Goal: Transaction & Acquisition: Purchase product/service

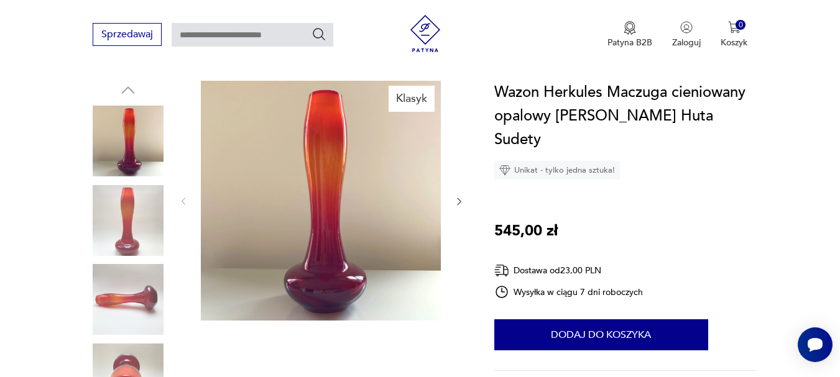
click at [131, 146] on img at bounding box center [128, 141] width 71 height 71
click at [131, 210] on img at bounding box center [128, 220] width 71 height 71
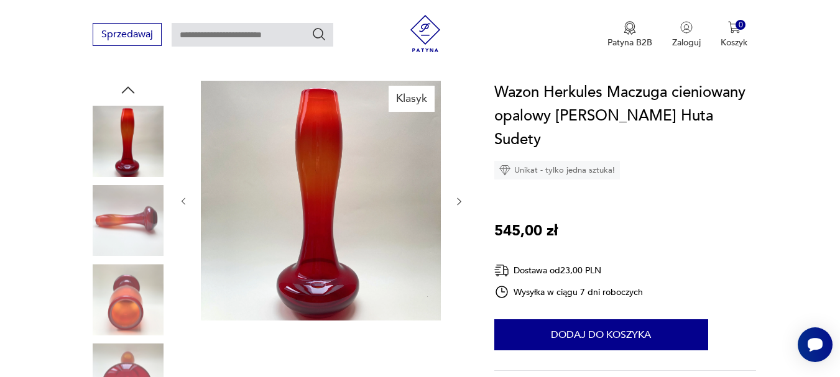
click at [126, 288] on img at bounding box center [128, 299] width 71 height 71
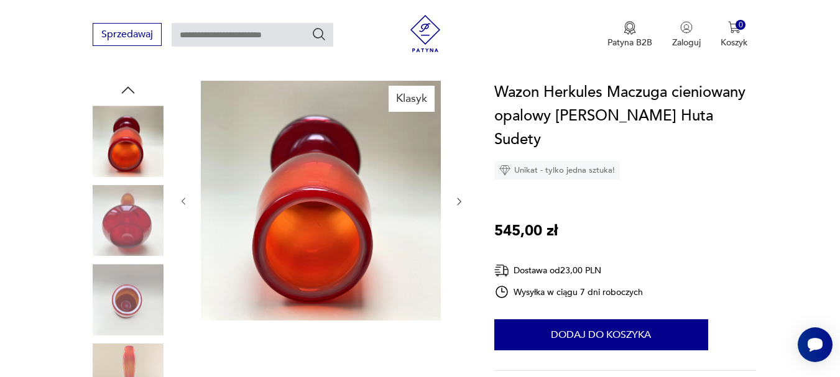
click at [126, 301] on img at bounding box center [128, 299] width 71 height 71
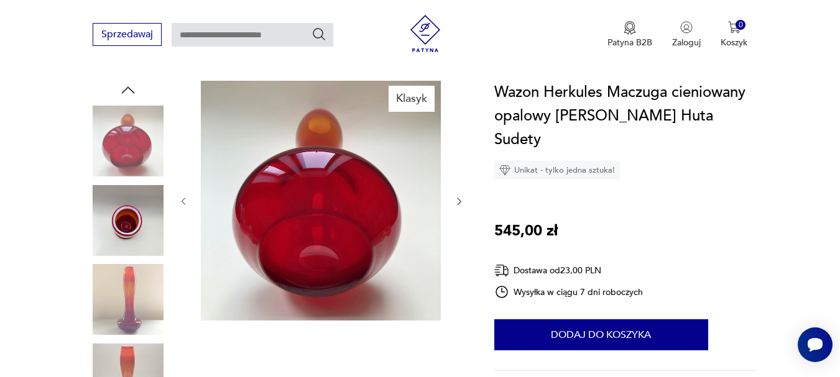
click at [126, 302] on img at bounding box center [128, 299] width 71 height 71
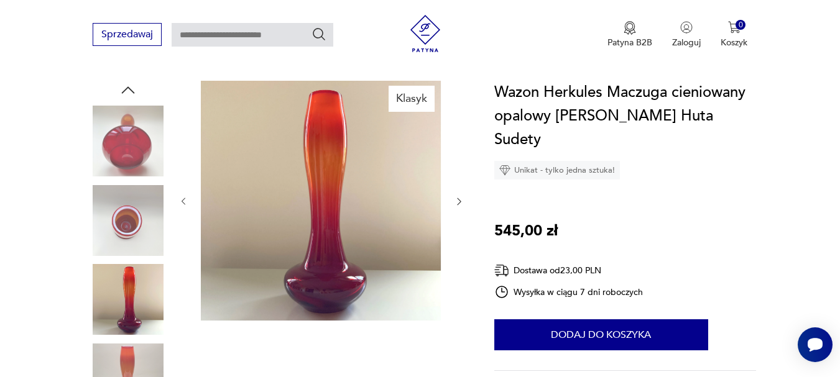
click at [137, 352] on img at bounding box center [128, 379] width 71 height 71
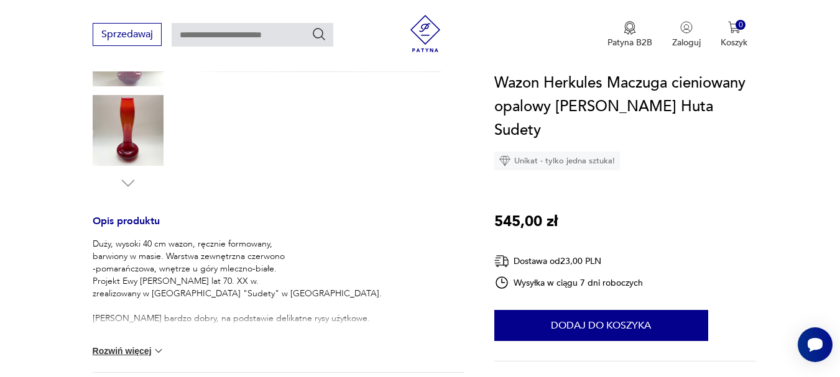
scroll to position [497, 0]
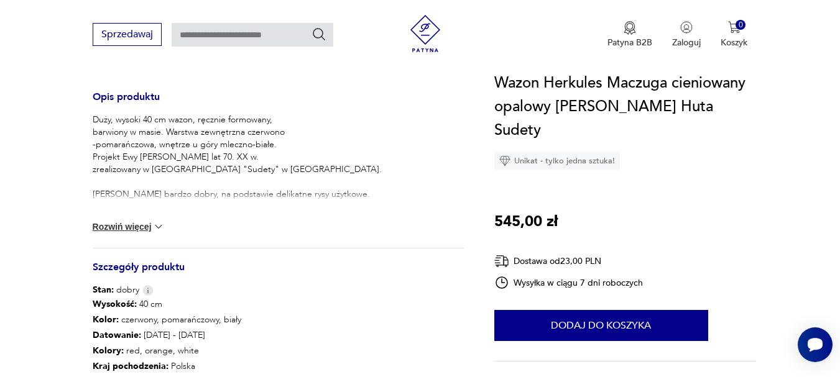
click at [131, 224] on button "Rozwiń więcej" at bounding box center [129, 227] width 72 height 12
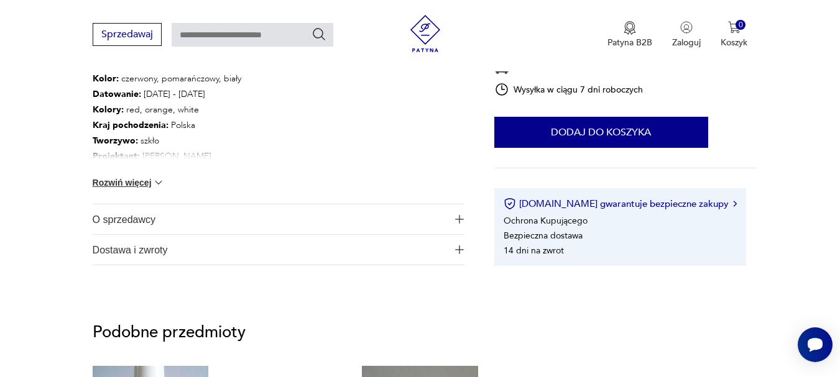
scroll to position [746, 0]
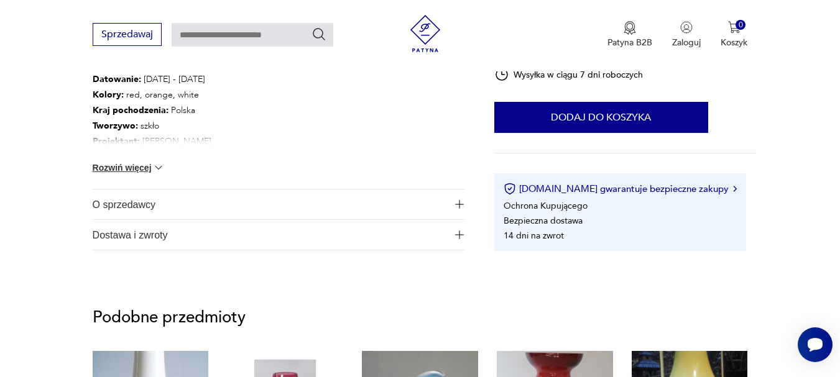
click at [144, 163] on button "Rozwiń więcej" at bounding box center [129, 168] width 72 height 12
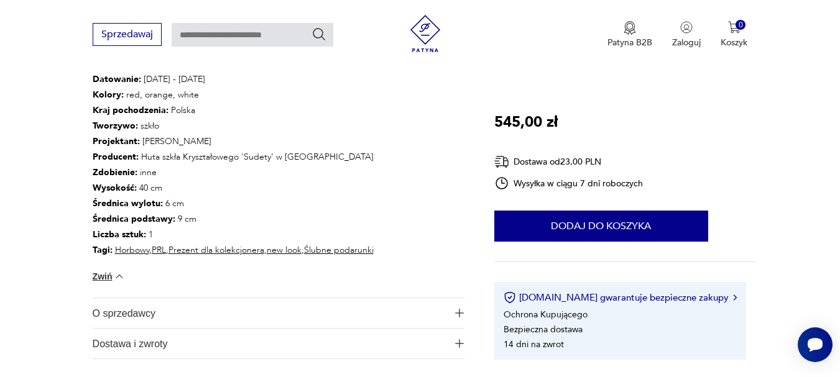
scroll to position [870, 0]
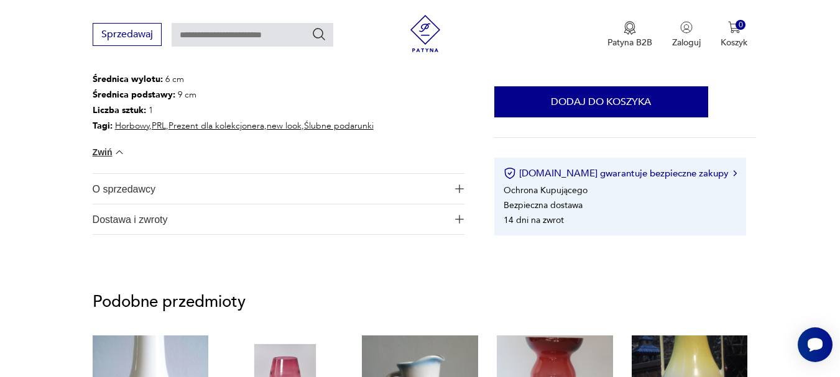
click at [153, 191] on span "O sprzedawcy" at bounding box center [270, 189] width 355 height 30
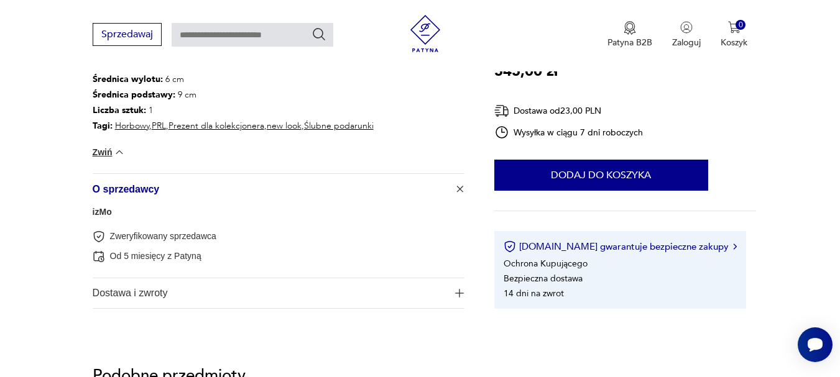
scroll to position [994, 0]
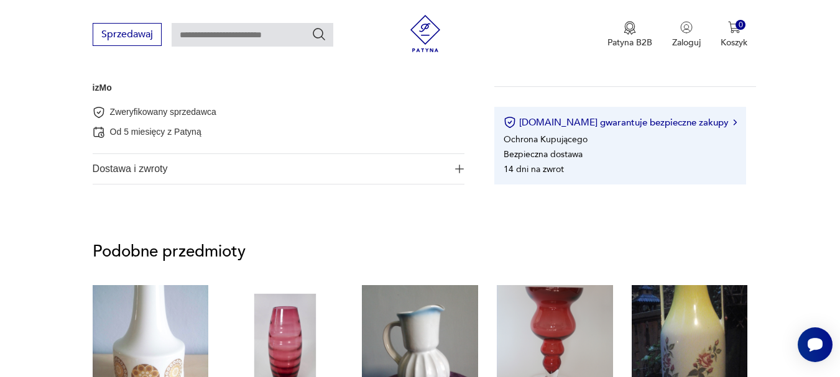
click at [166, 168] on span "Dostawa i zwroty" at bounding box center [270, 169] width 355 height 30
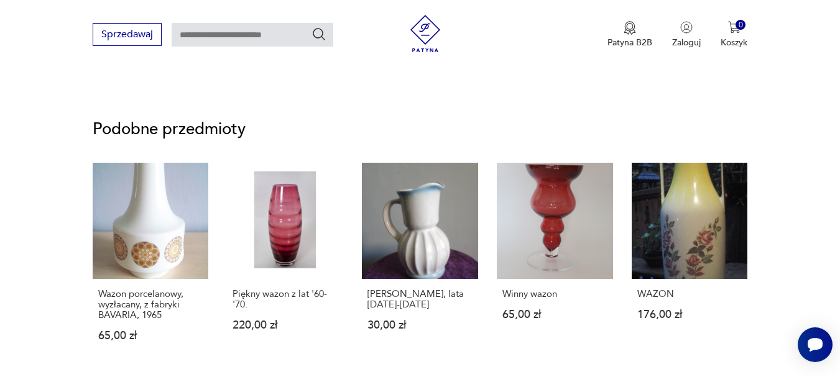
scroll to position [1492, 0]
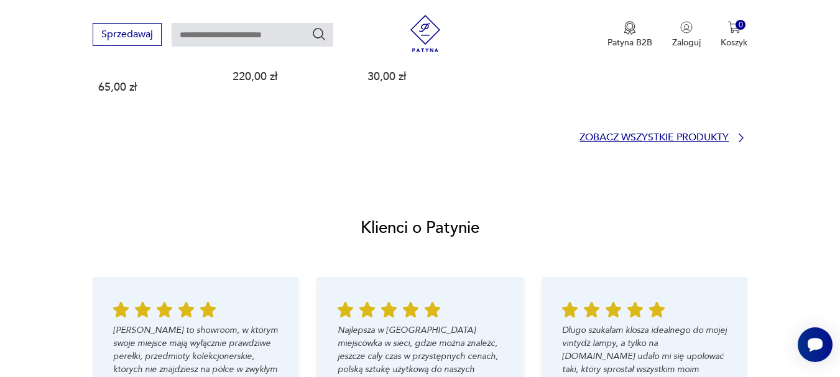
click at [625, 134] on p "Zobacz wszystkie produkty" at bounding box center [653, 138] width 149 height 8
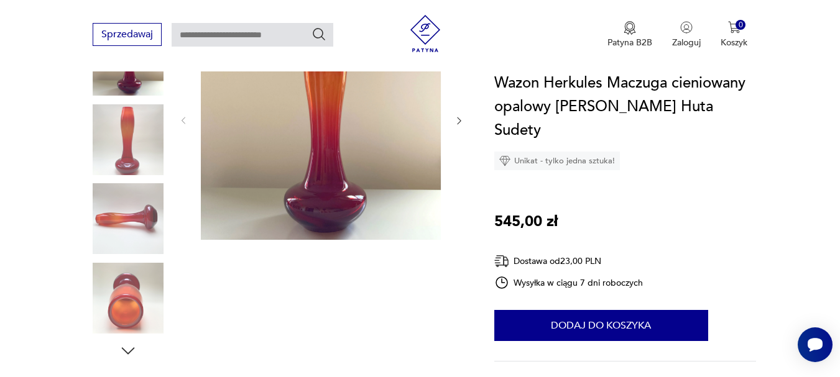
scroll to position [249, 0]
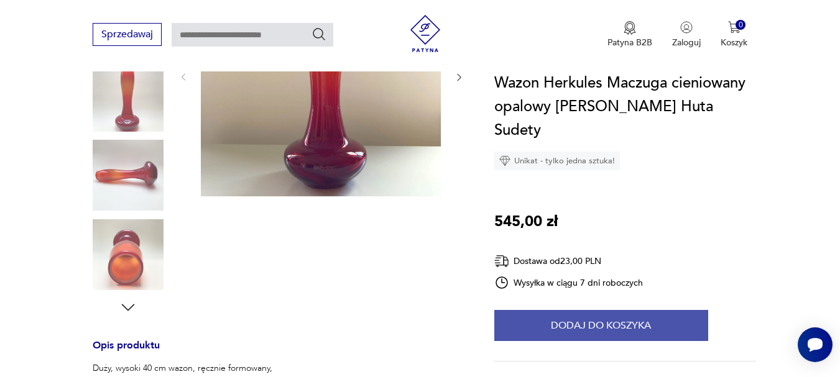
click at [625, 321] on button "Dodaj do koszyka" at bounding box center [601, 325] width 214 height 31
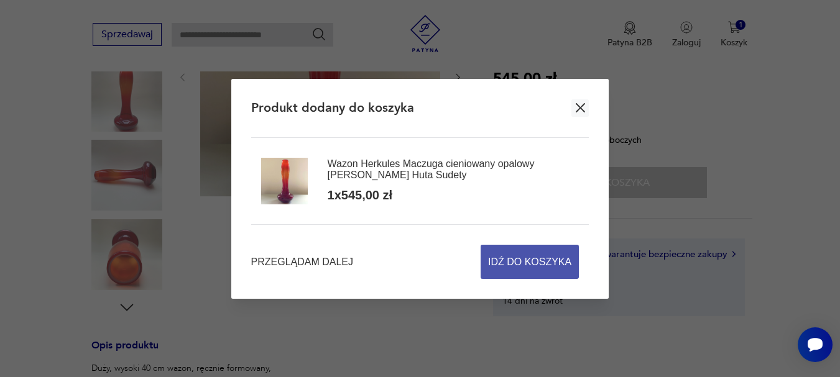
click at [531, 265] on span "Idź do koszyka" at bounding box center [529, 262] width 83 height 33
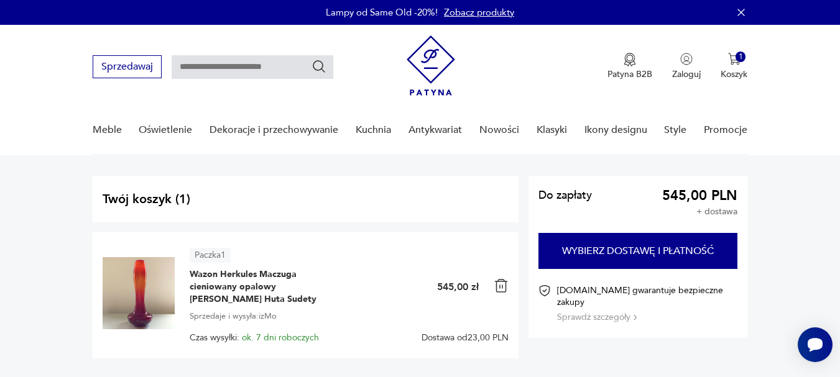
scroll to position [124, 0]
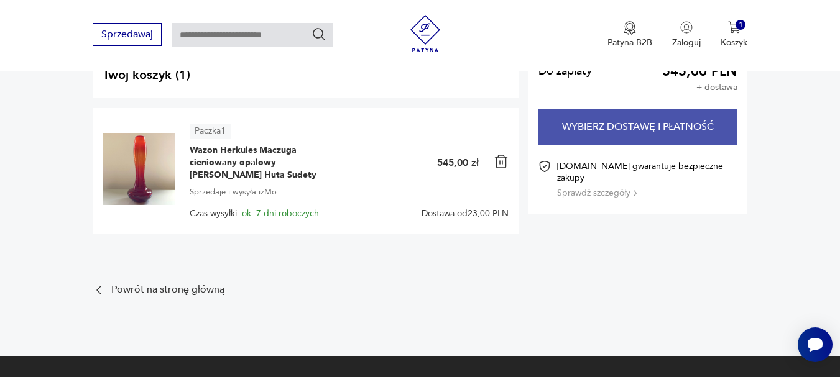
click at [597, 127] on button "Wybierz dostawę i płatność" at bounding box center [638, 127] width 200 height 36
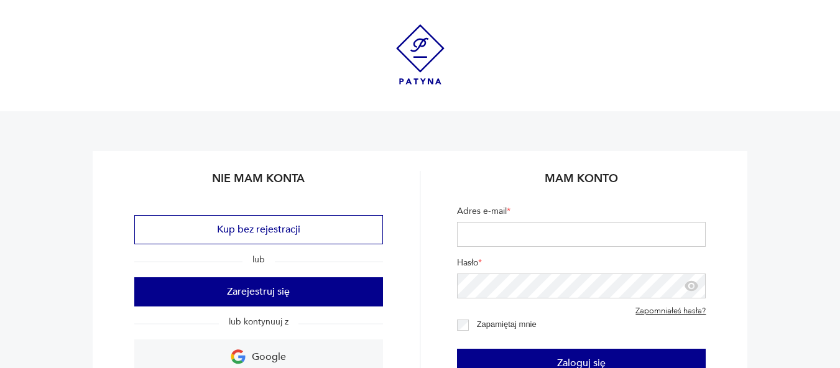
click at [524, 225] on input "Adres e-mail *" at bounding box center [581, 234] width 249 height 25
type input "**********"
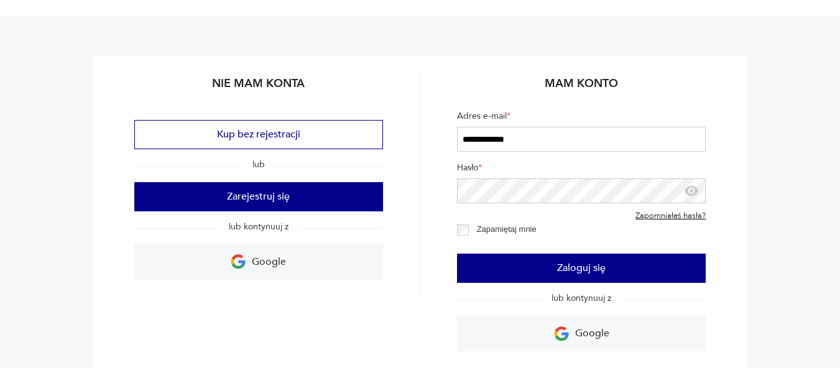
scroll to position [124, 0]
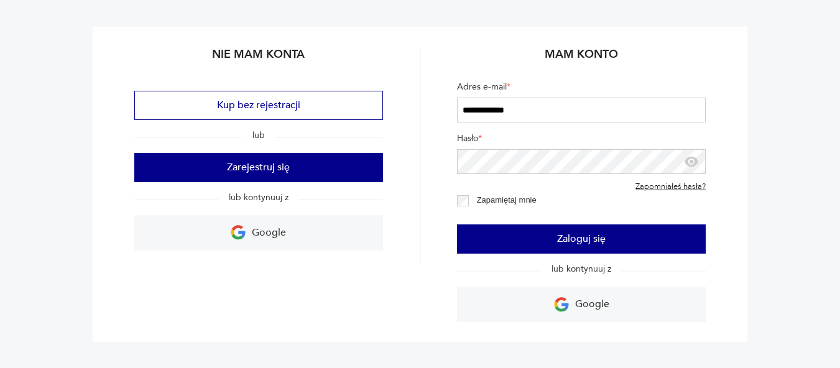
click at [651, 188] on link "Zapomniałeś hasła?" at bounding box center [670, 187] width 70 height 10
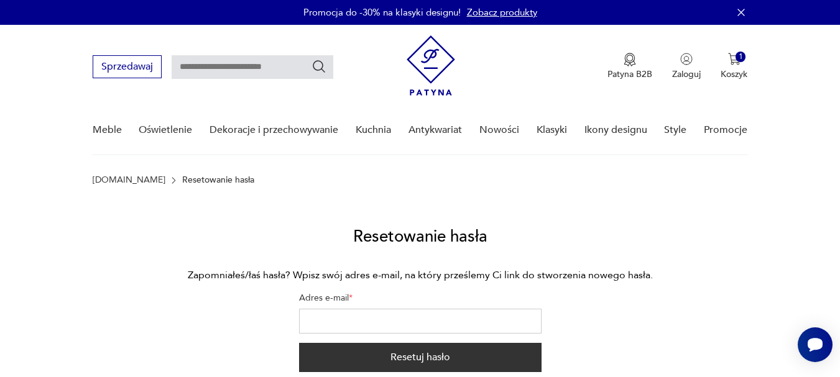
click at [413, 324] on input "Adres e-mail *" at bounding box center [420, 321] width 242 height 25
type input "**********"
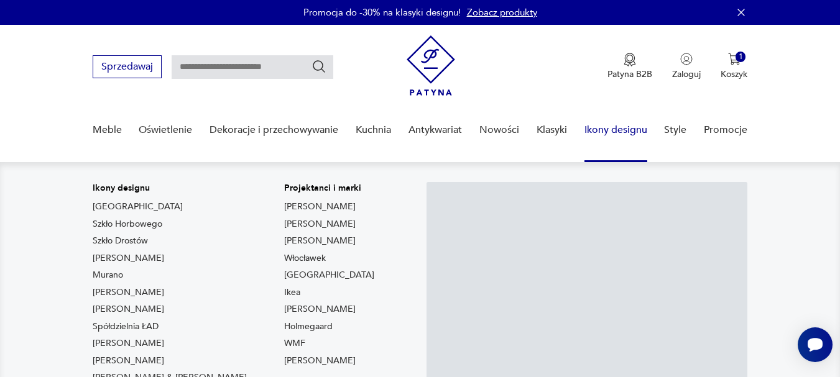
scroll to position [124, 0]
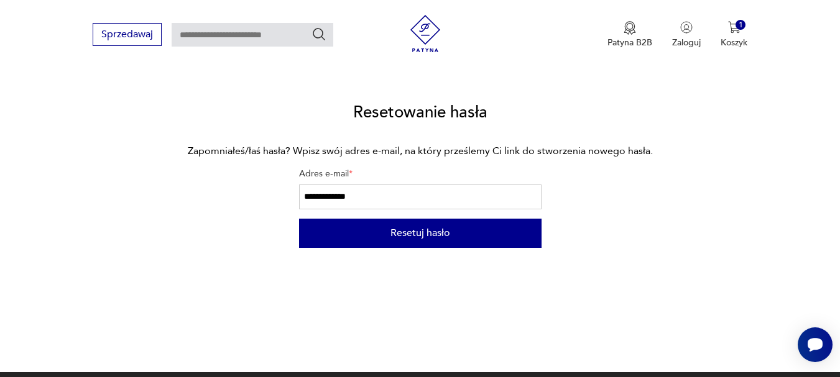
click at [427, 230] on button "Resetuj hasło" at bounding box center [420, 233] width 242 height 29
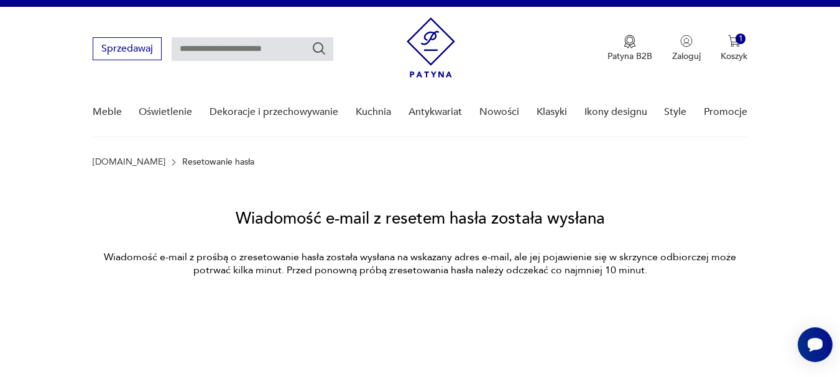
scroll to position [0, 0]
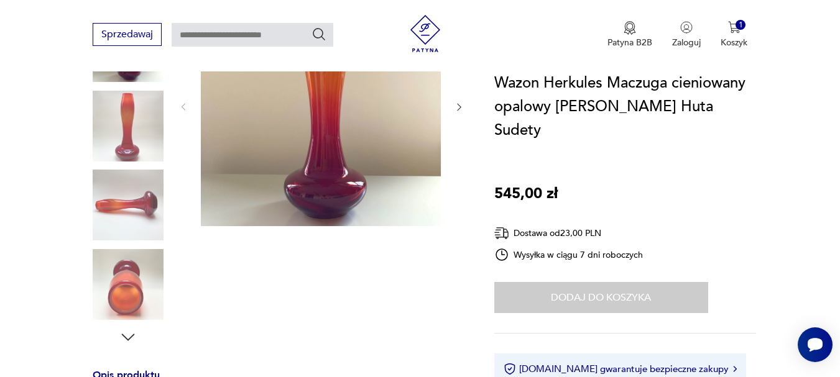
scroll to position [249, 0]
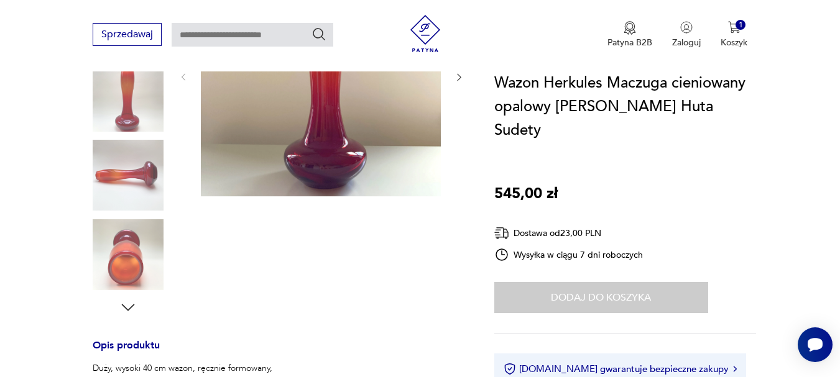
click at [133, 305] on icon "button" at bounding box center [127, 307] width 13 height 7
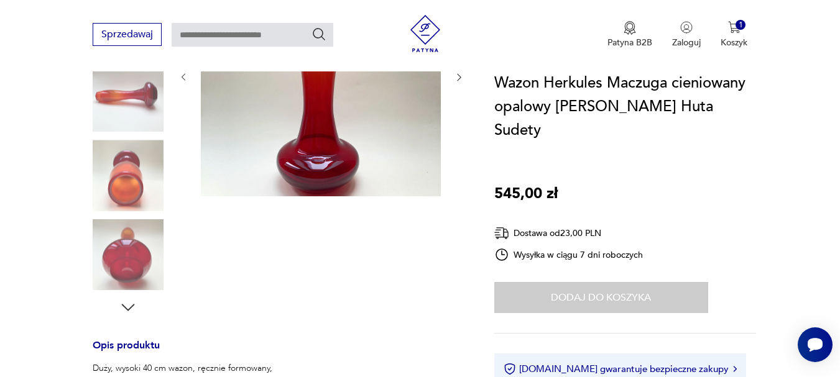
click at [136, 253] on img at bounding box center [128, 254] width 71 height 71
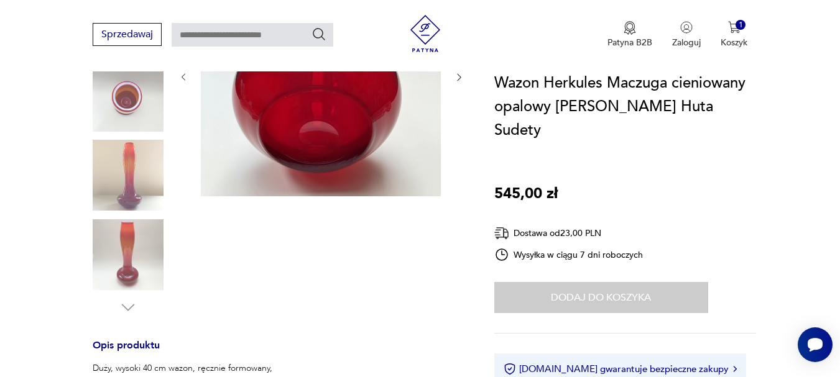
scroll to position [124, 0]
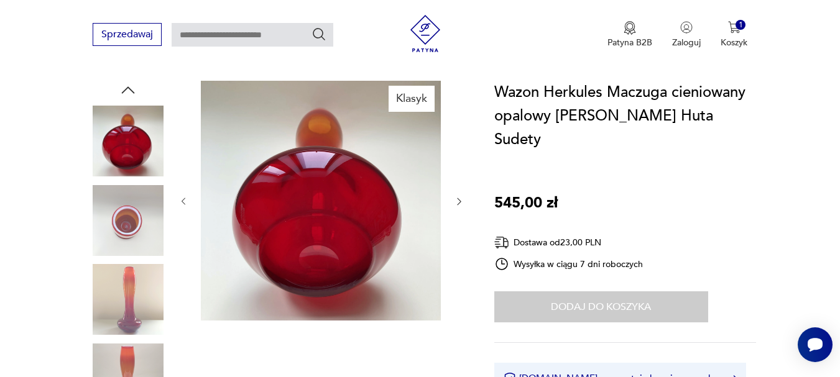
click at [121, 281] on img at bounding box center [128, 299] width 71 height 71
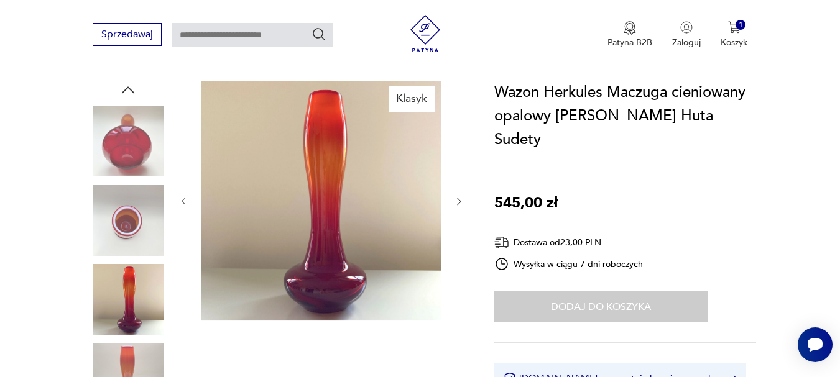
click at [140, 230] on img at bounding box center [128, 220] width 71 height 71
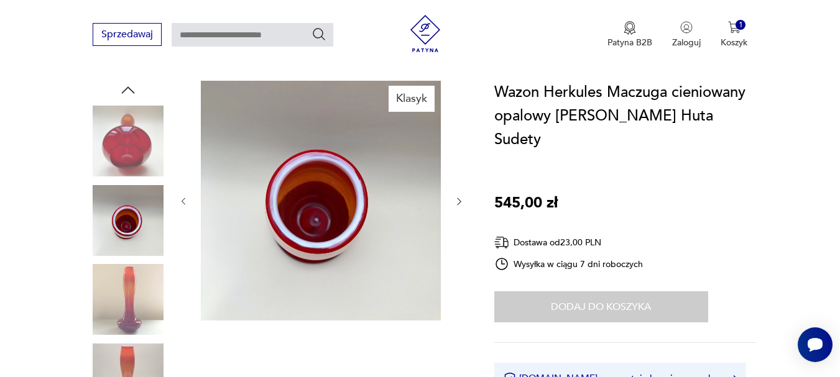
click at [139, 155] on img at bounding box center [128, 141] width 71 height 71
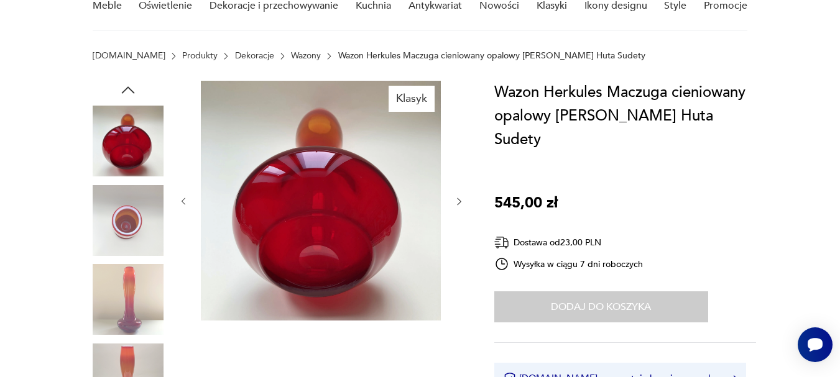
scroll to position [0, 0]
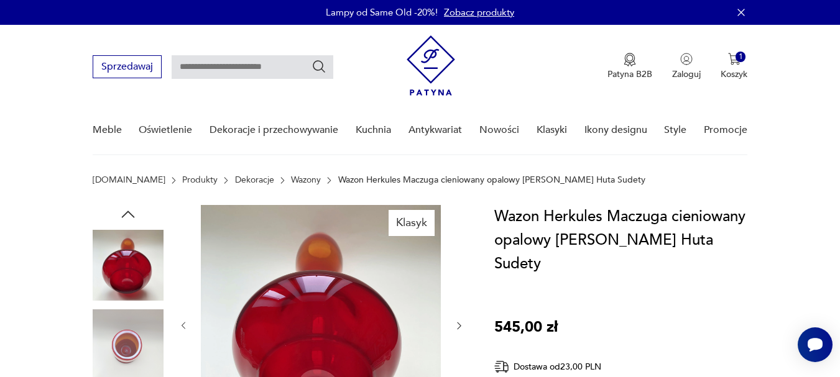
click at [136, 211] on icon "button" at bounding box center [128, 214] width 19 height 19
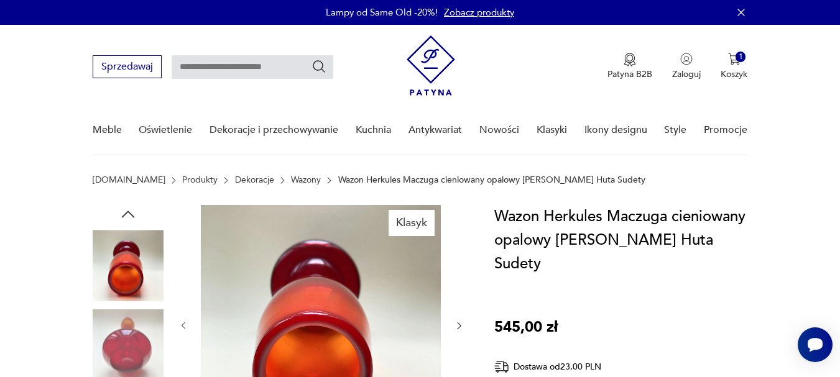
click at [134, 212] on icon "button" at bounding box center [128, 214] width 19 height 19
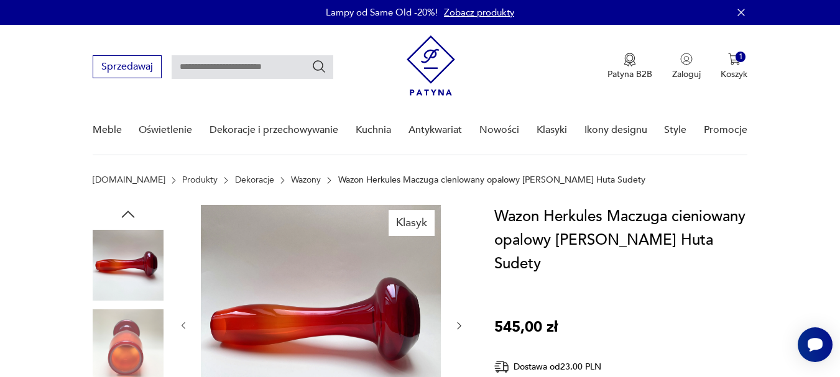
click at [134, 212] on icon "button" at bounding box center [128, 214] width 19 height 19
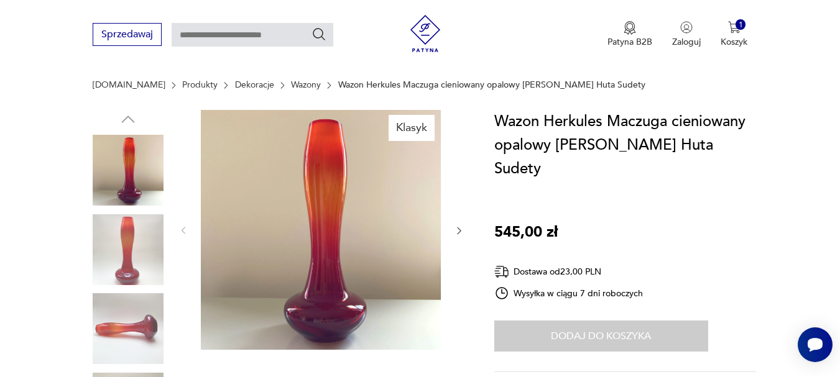
scroll to position [124, 0]
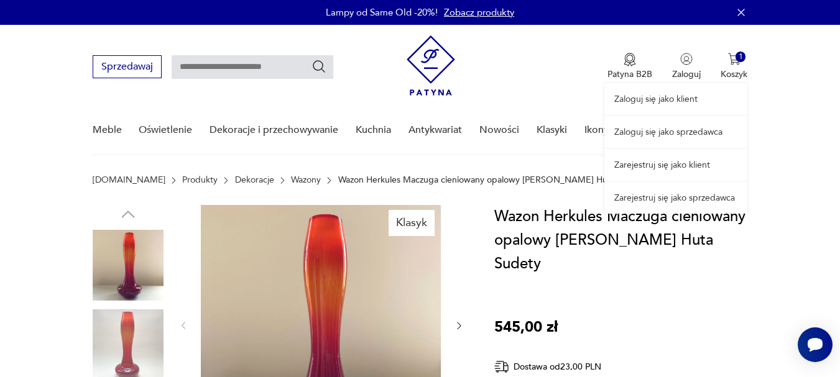
click at [666, 165] on link "Zarejestruj się jako klient" at bounding box center [675, 165] width 143 height 32
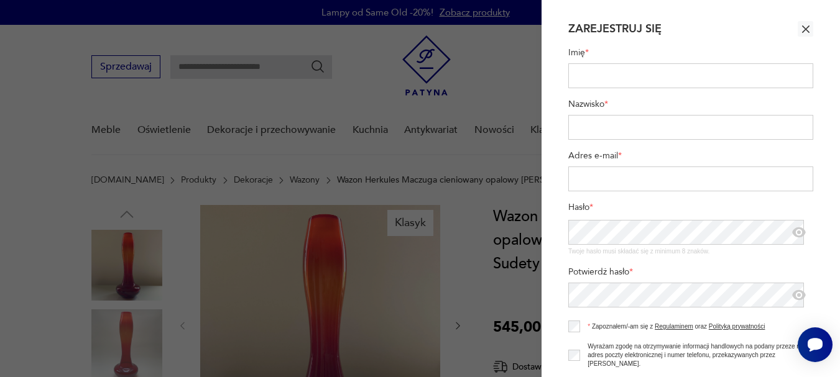
click at [623, 74] on input "Imię *" at bounding box center [690, 75] width 245 height 25
type input "********"
click at [661, 175] on input "Adres e-mail *" at bounding box center [690, 179] width 245 height 25
type input "*"
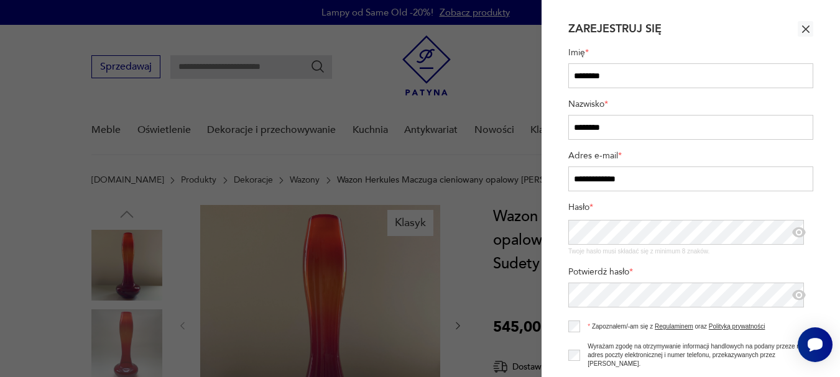
type input "**********"
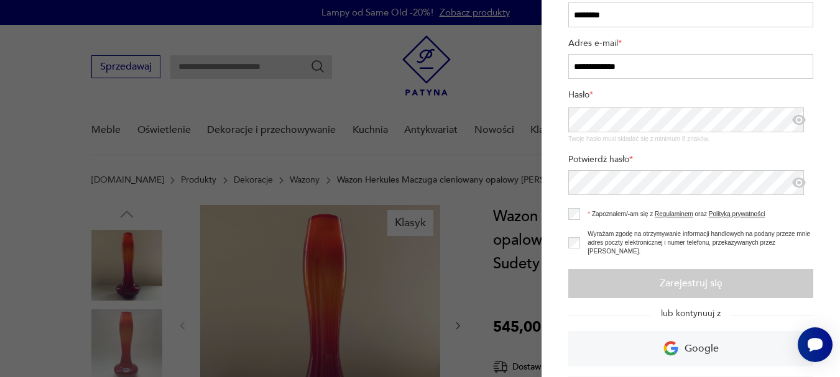
scroll to position [124, 0]
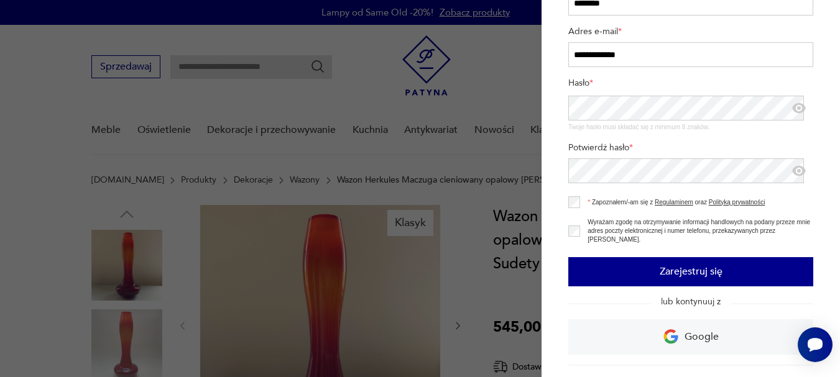
click at [719, 271] on button "Zarejestruj się" at bounding box center [690, 271] width 245 height 29
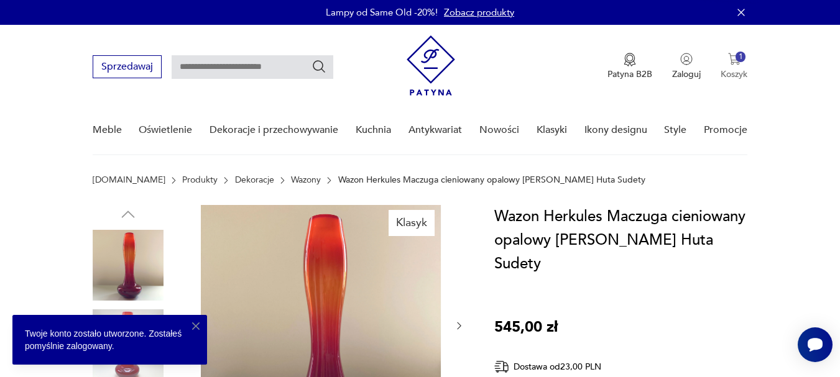
click at [740, 54] on div "1" at bounding box center [740, 57] width 11 height 11
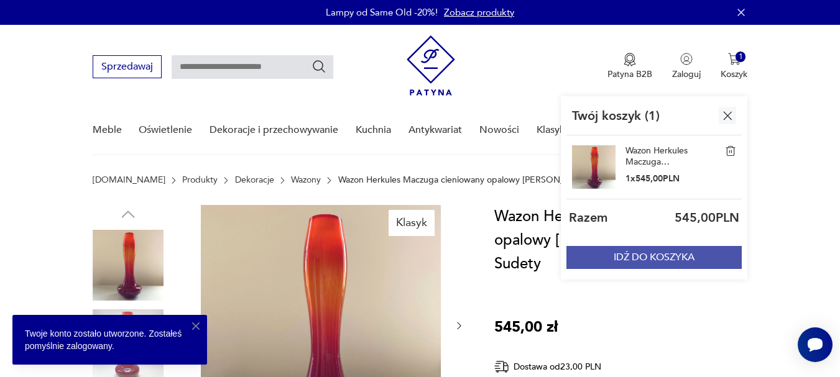
click at [676, 252] on button "IDŹ DO KOSZYKA" at bounding box center [653, 257] width 175 height 23
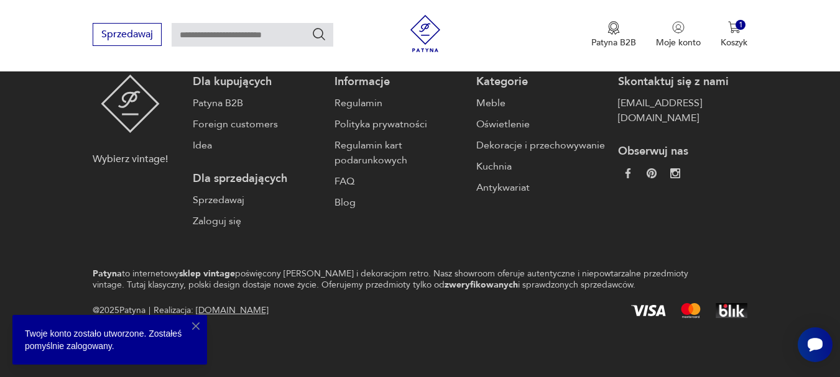
scroll to position [93, 0]
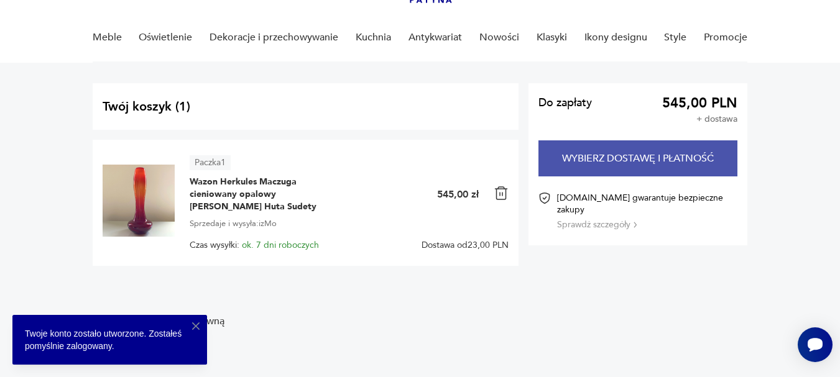
click at [591, 162] on button "Wybierz dostawę i płatność" at bounding box center [638, 158] width 200 height 36
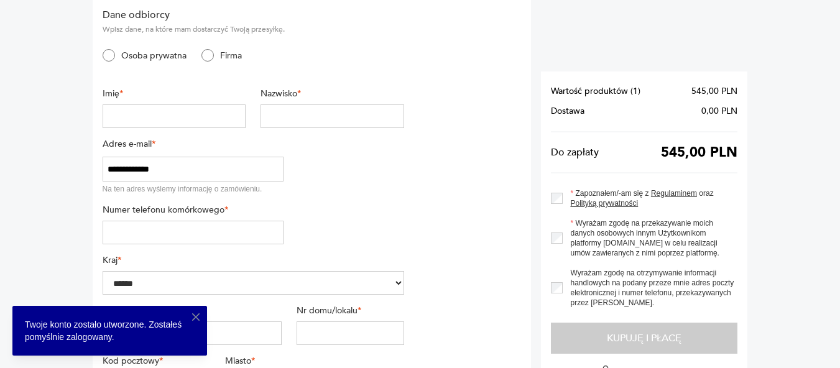
scroll to position [130, 0]
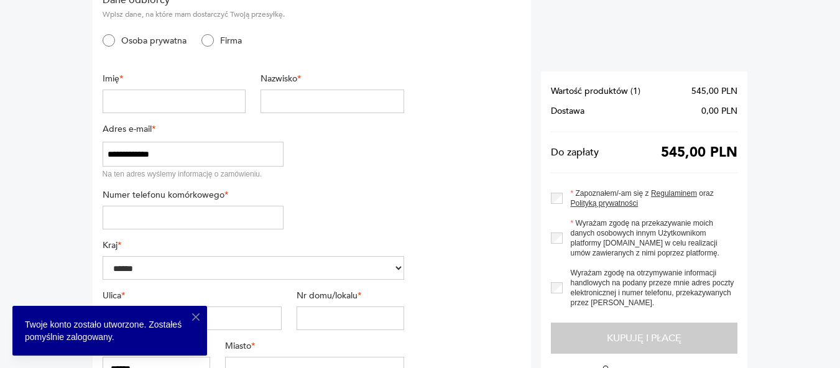
click at [216, 98] on input "text" at bounding box center [175, 102] width 144 height 24
type input "********"
type input "*********"
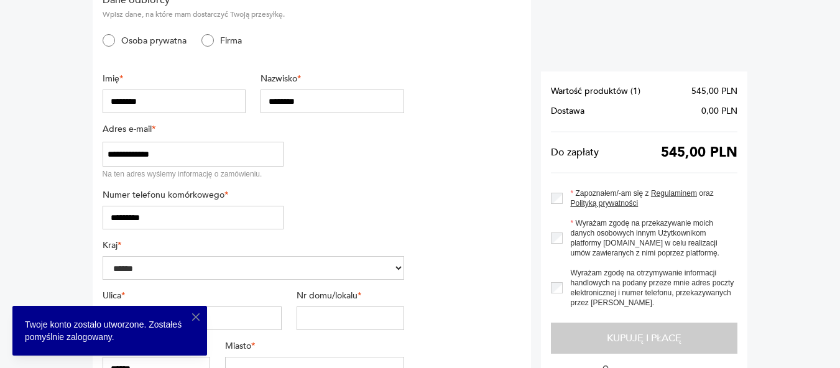
type input "****"
type input "******"
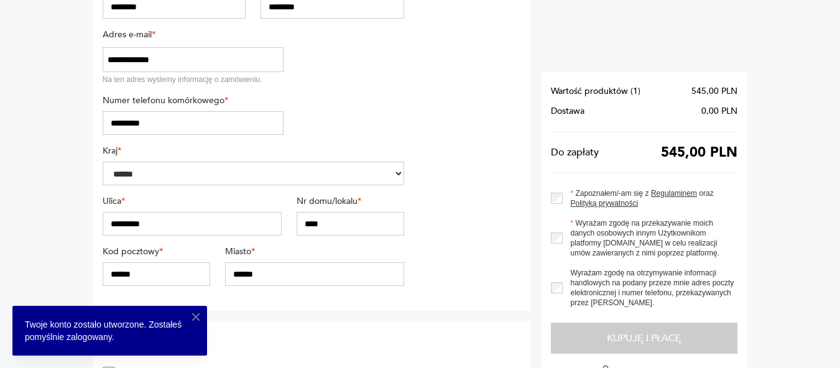
scroll to position [254, 0]
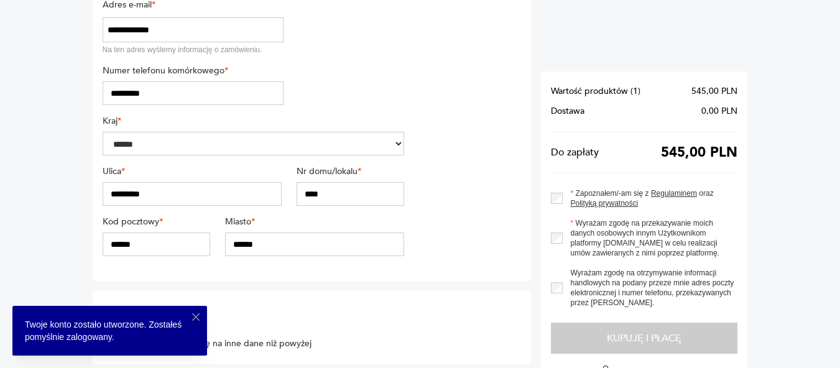
click at [117, 237] on input "******" at bounding box center [157, 244] width 108 height 24
type input "******"
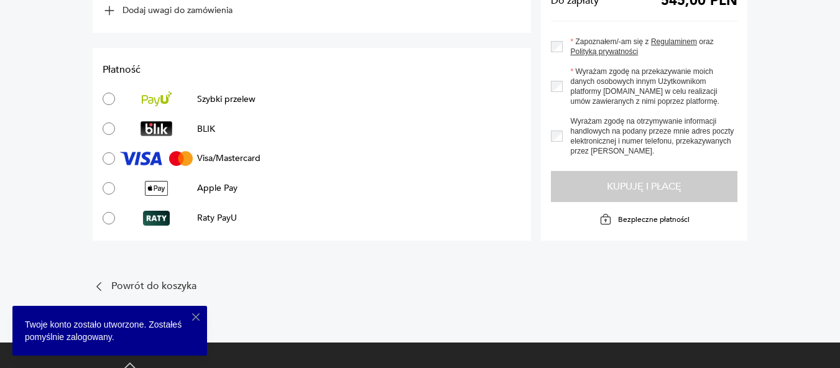
scroll to position [876, 0]
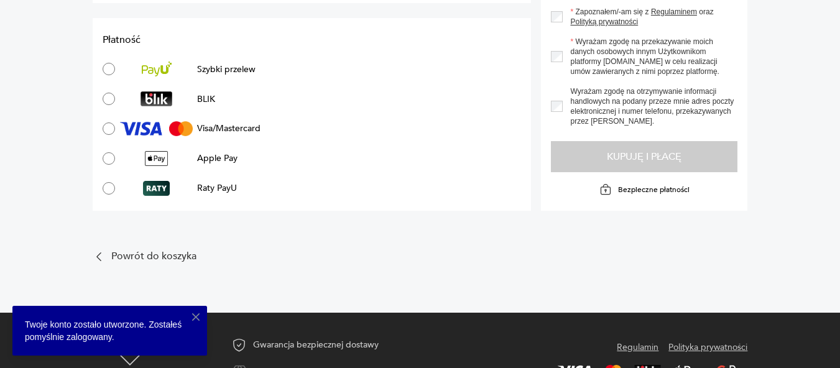
click at [241, 63] on p "Szybki przelew" at bounding box center [226, 69] width 58 height 12
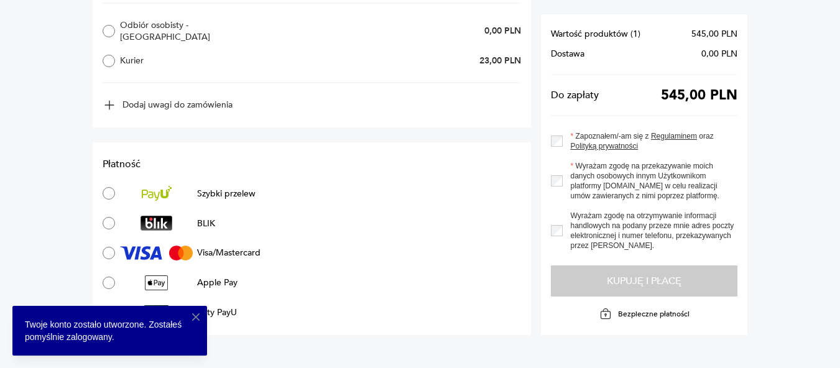
click at [234, 188] on p "Szybki przelew" at bounding box center [226, 194] width 58 height 12
click at [226, 188] on p "Szybki przelew" at bounding box center [226, 194] width 58 height 12
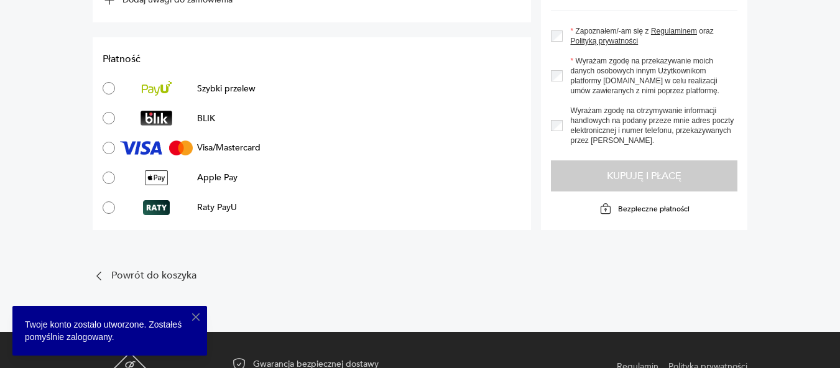
scroll to position [901, 0]
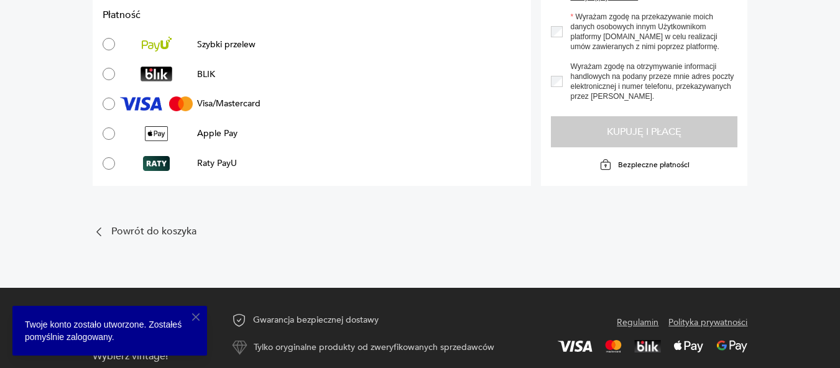
click at [200, 318] on icon "button" at bounding box center [196, 317] width 12 height 12
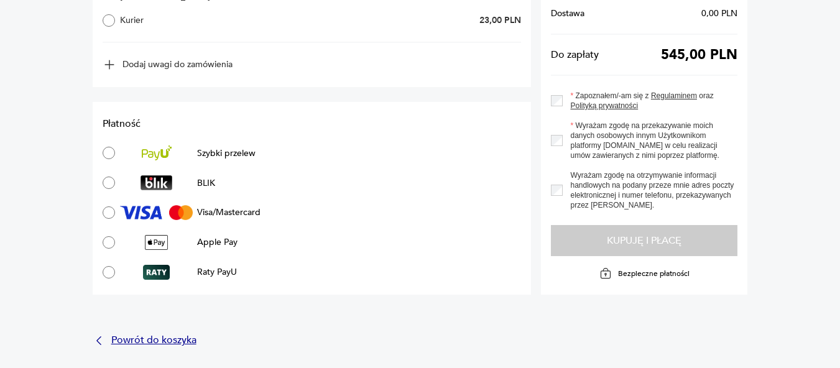
scroll to position [776, 0]
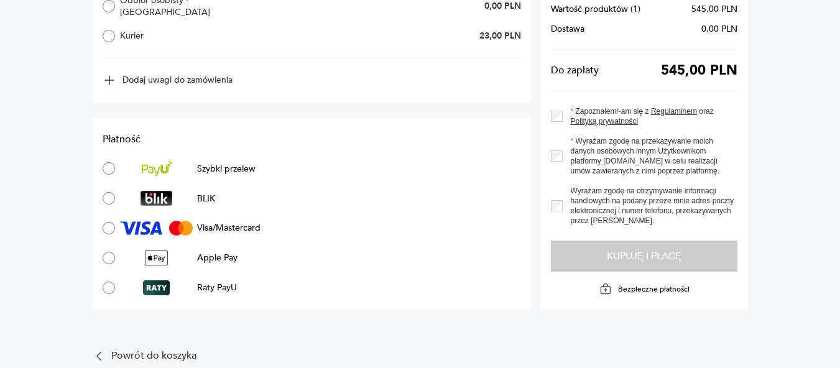
click at [629, 247] on section "Wartość produktów ( 1 ) 545,00 PLN Dostawa 0,00 PLN Do zapłaty 545,00 PLN Zapoz…" at bounding box center [644, 149] width 206 height 321
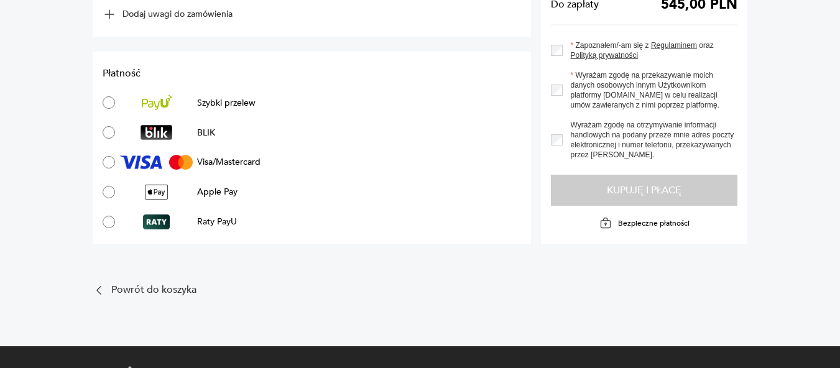
scroll to position [901, 0]
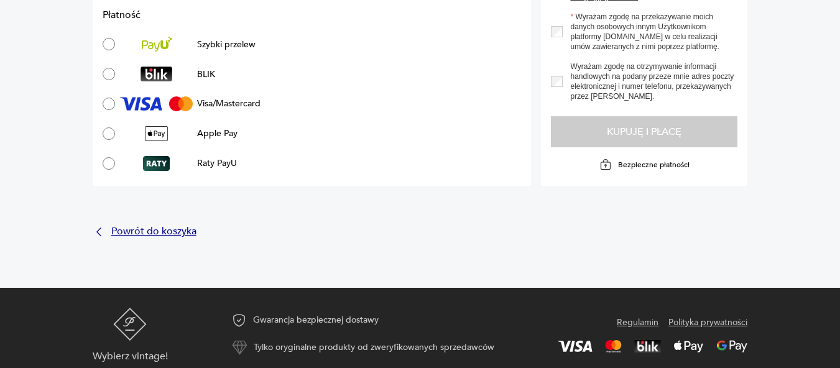
click at [154, 227] on p "Powrót do koszyka" at bounding box center [153, 231] width 85 height 8
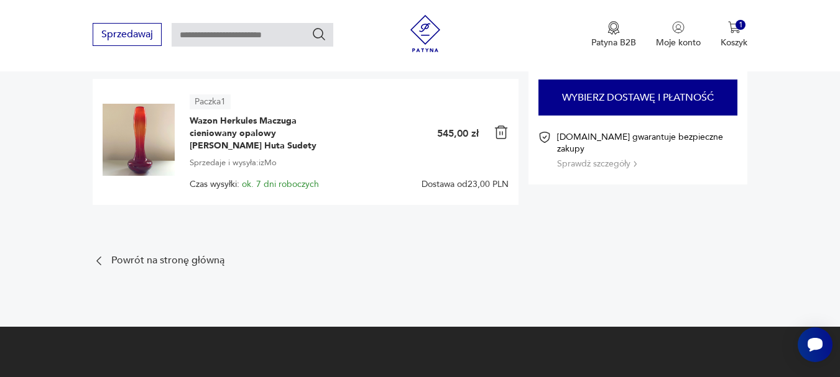
scroll to position [124, 0]
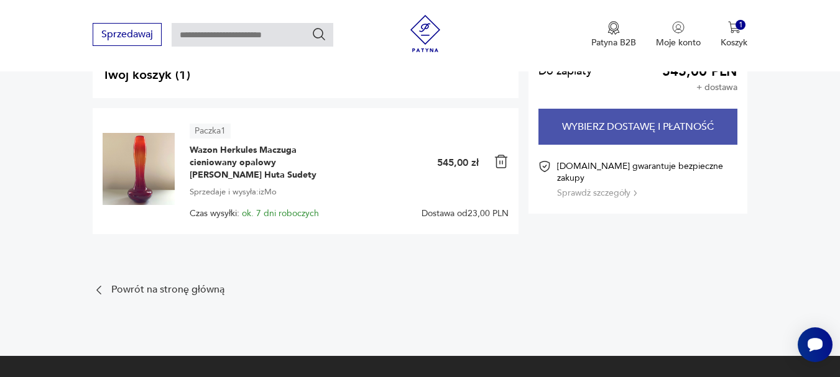
click at [630, 131] on button "Wybierz dostawę i płatność" at bounding box center [638, 127] width 200 height 36
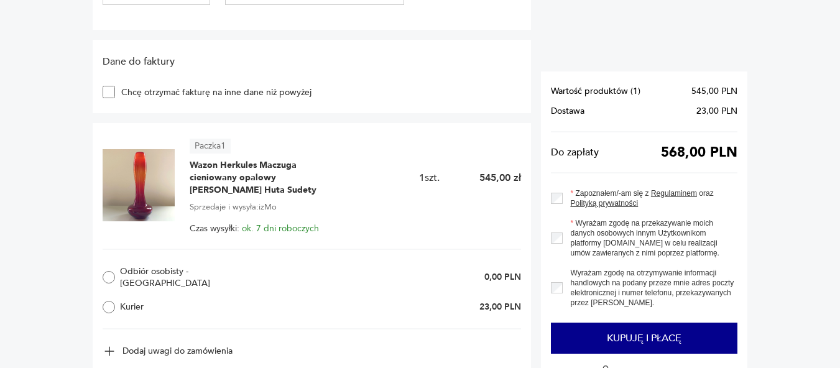
scroll to position [535, 0]
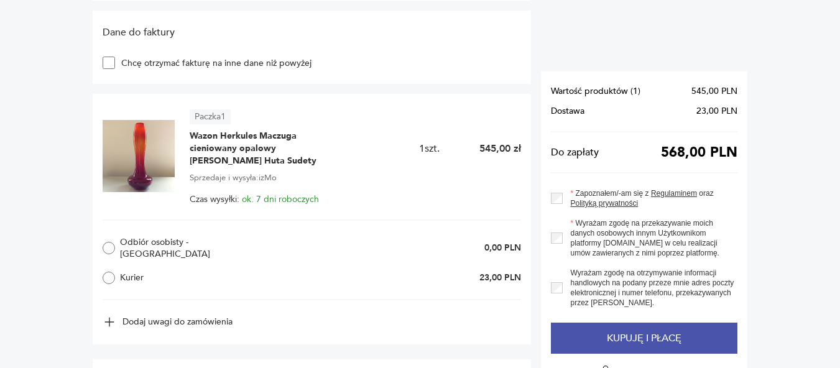
click at [620, 333] on button "Kupuję i płacę" at bounding box center [644, 338] width 186 height 31
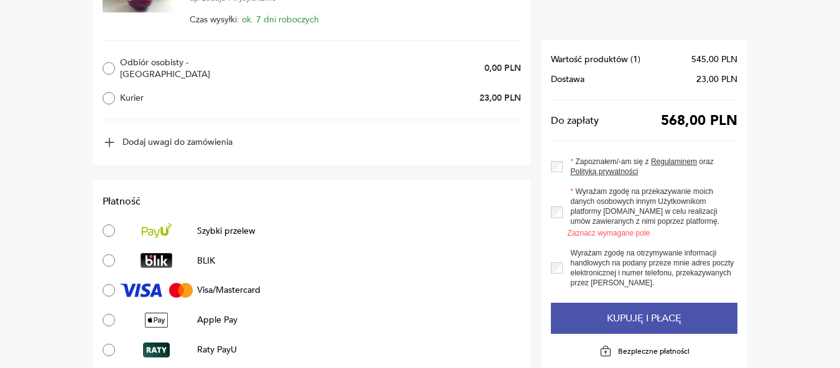
scroll to position [783, 0]
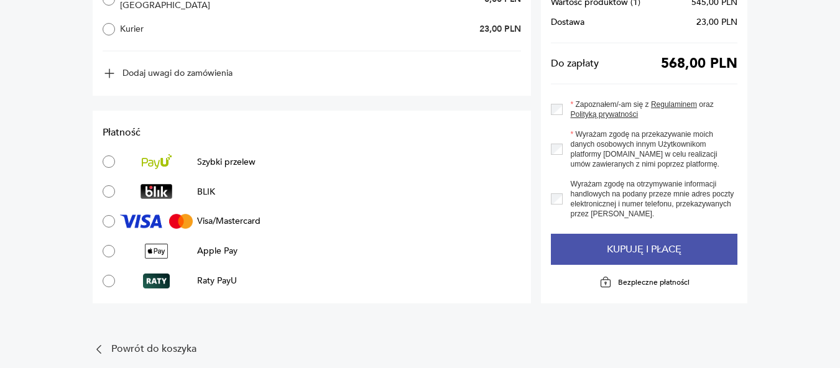
click at [636, 234] on button "Kupuję i płacę" at bounding box center [644, 249] width 186 height 31
